Goal: Information Seeking & Learning: Learn about a topic

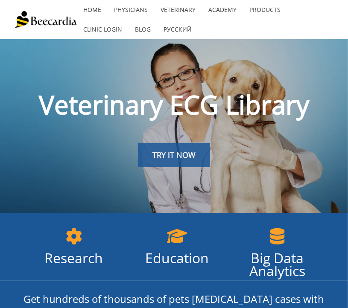
click at [185, 154] on span "TRY IT NOW" at bounding box center [174, 155] width 43 height 10
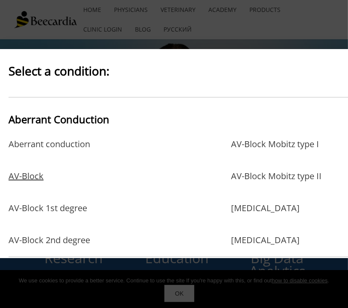
click at [32, 175] on link "AV-Block" at bounding box center [26, 185] width 35 height 28
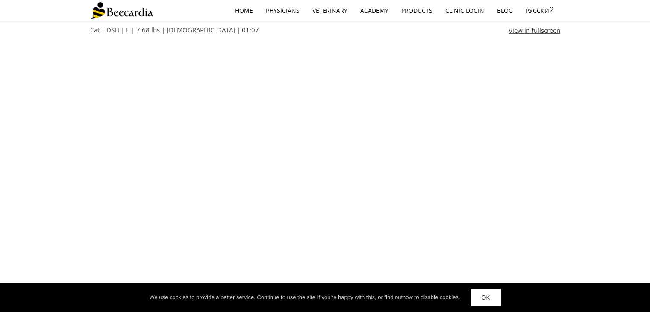
scroll to position [343, 0]
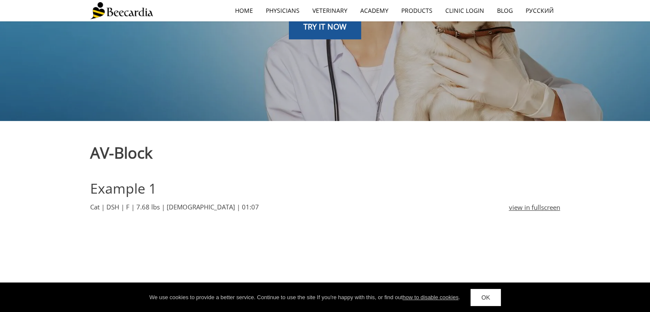
scroll to position [0, 0]
